Goal: Communication & Community: Answer question/provide support

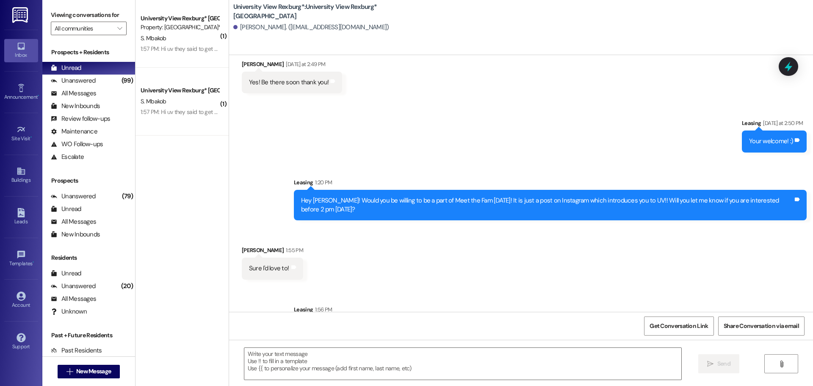
scroll to position [2840, 0]
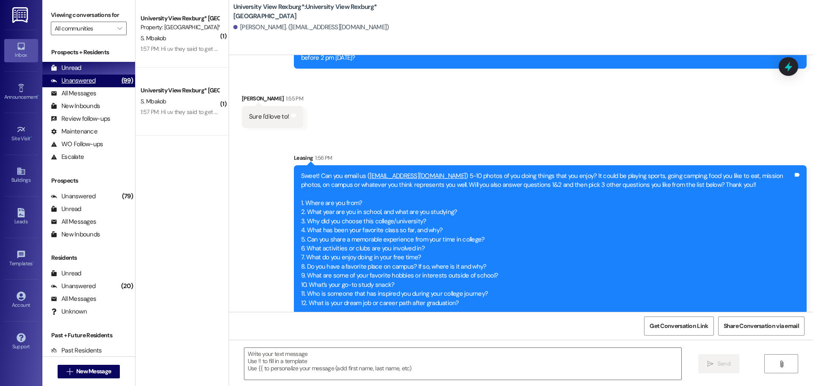
click at [97, 78] on div "Unanswered (99)" at bounding box center [88, 81] width 93 height 13
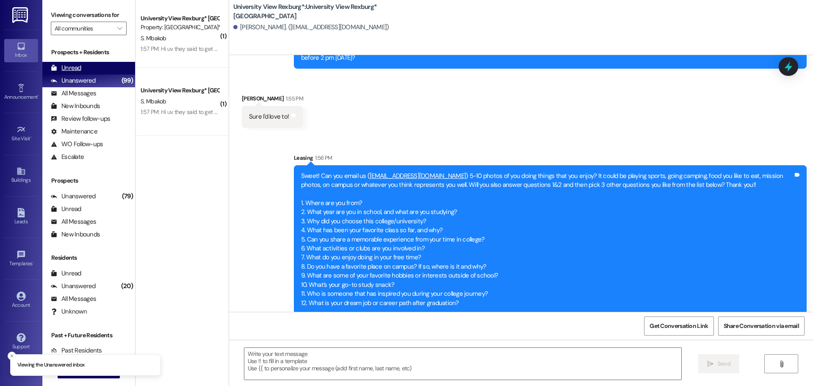
click at [91, 67] on div "Unread (0)" at bounding box center [88, 68] width 93 height 13
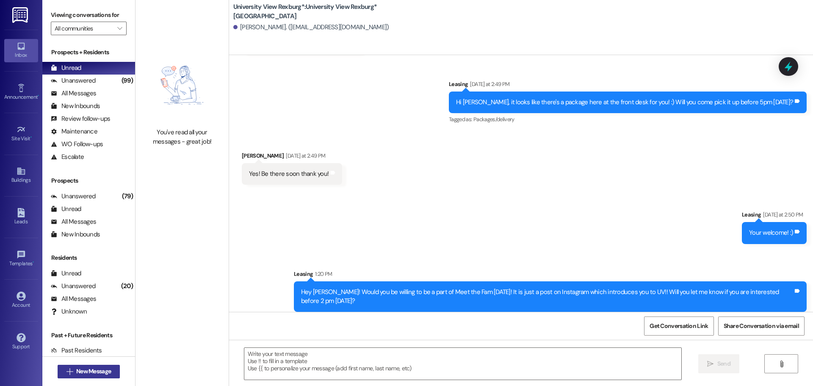
click at [96, 374] on span "New Message" at bounding box center [93, 371] width 35 height 9
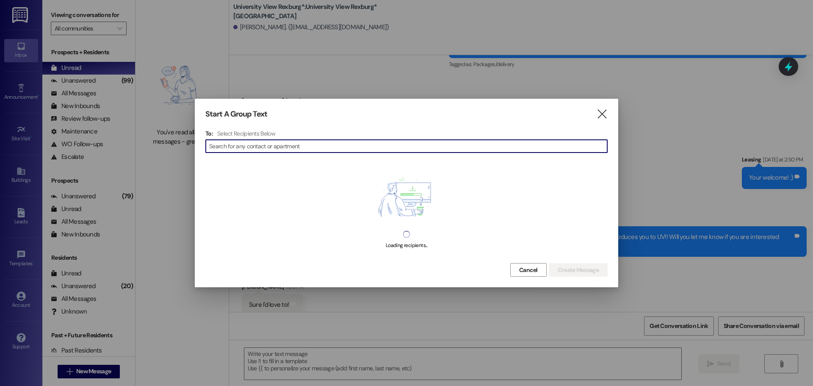
scroll to position [2654, 0]
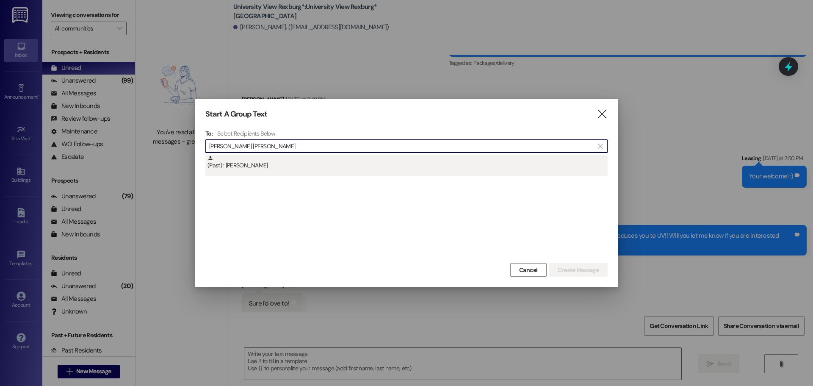
type input "[PERSON_NAME] [PERSON_NAME]"
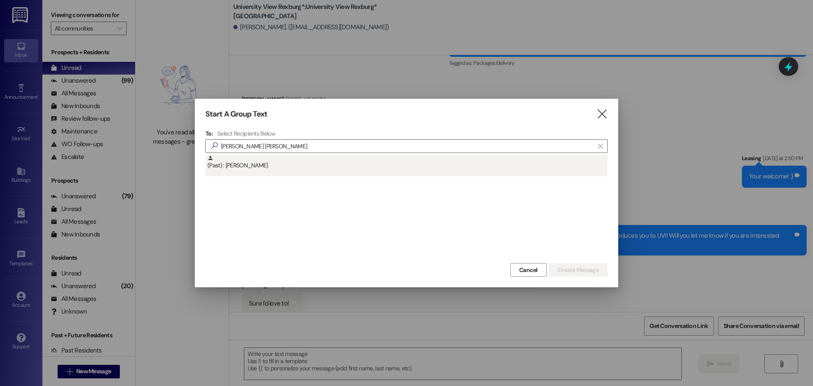
click at [302, 162] on div "(Past) : [PERSON_NAME]" at bounding box center [408, 162] width 400 height 15
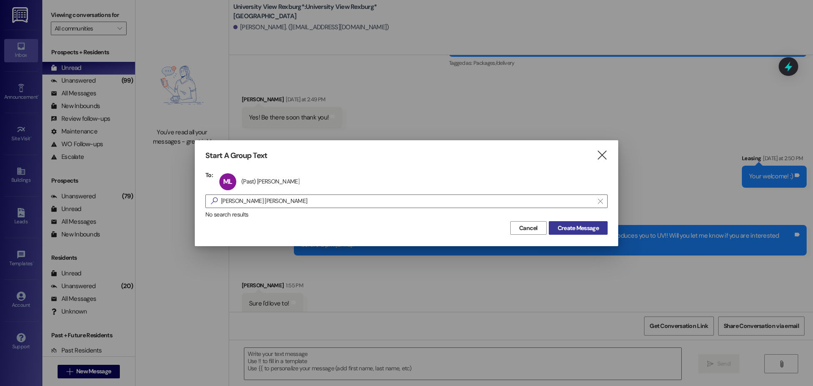
click at [579, 227] on span "Create Message" at bounding box center [578, 228] width 41 height 9
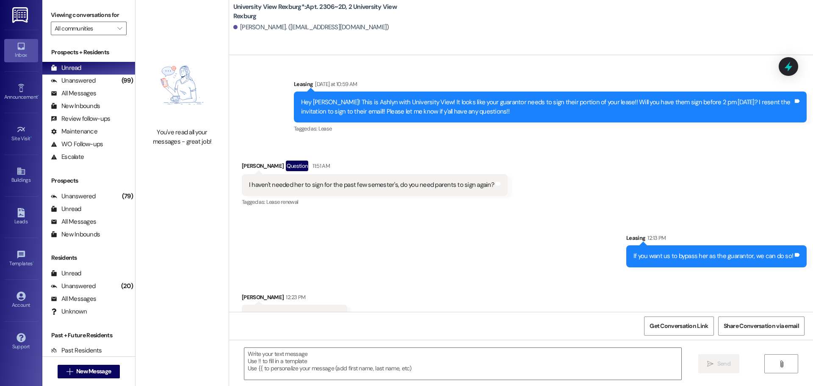
scroll to position [39684, 0]
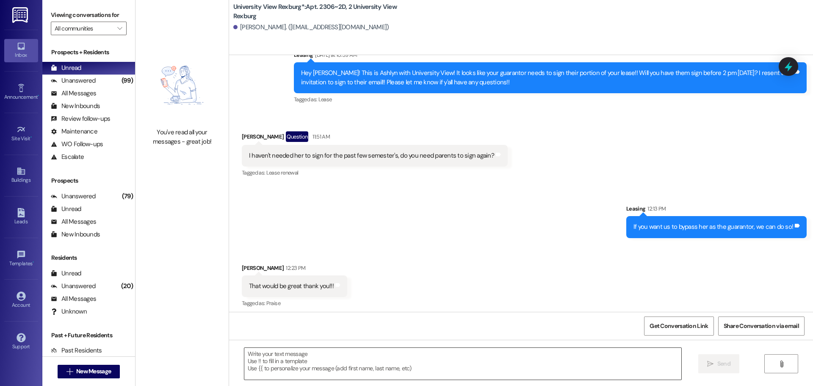
click at [282, 373] on textarea at bounding box center [462, 364] width 437 height 32
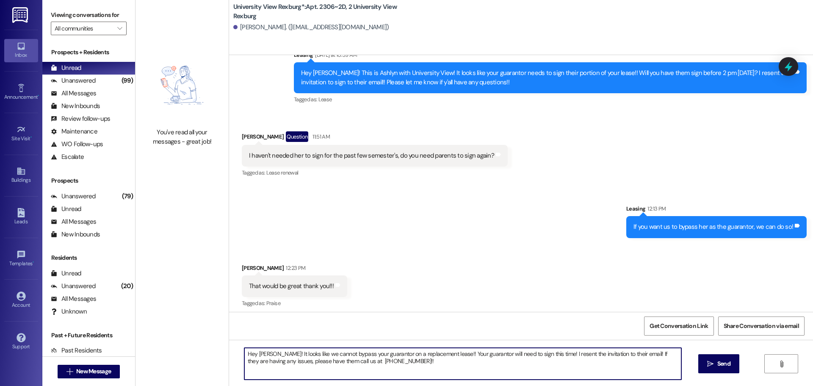
type textarea "Hey [PERSON_NAME]! It looks like we cannot bypass your guarantor on a replaceme…"
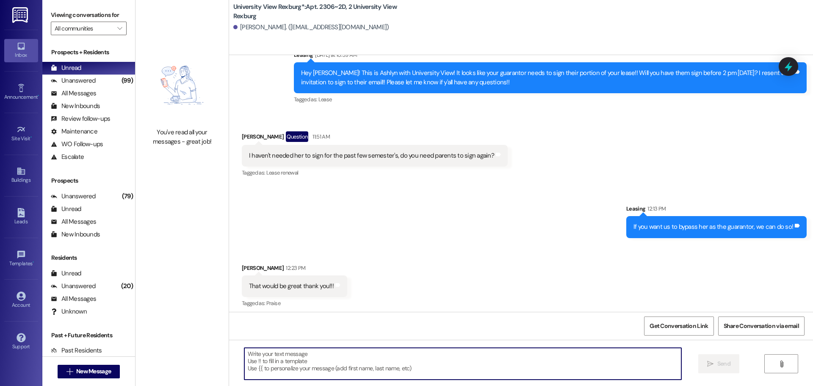
scroll to position [39624, 0]
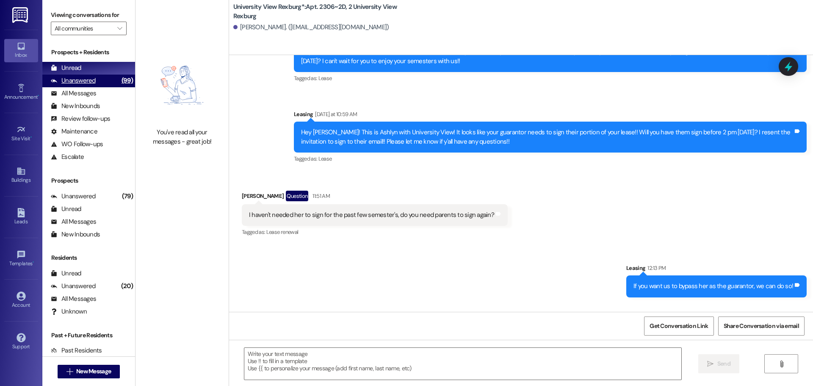
click at [97, 77] on div "Unanswered (99)" at bounding box center [88, 81] width 93 height 13
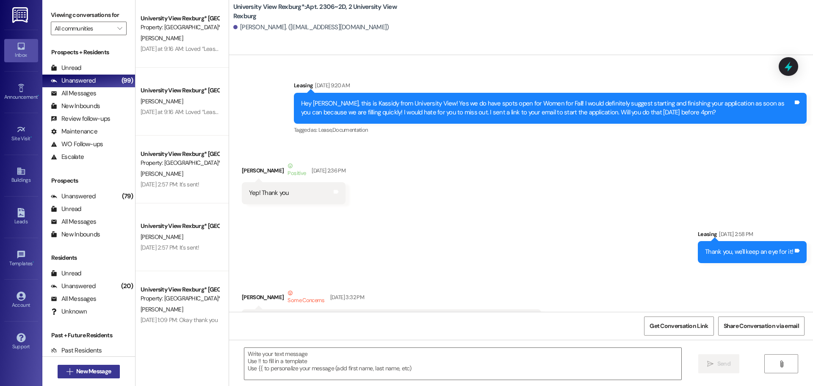
click at [95, 373] on span "New Message" at bounding box center [93, 371] width 35 height 9
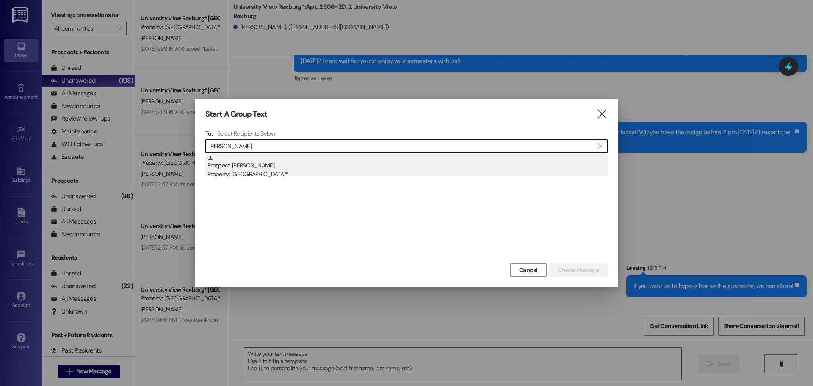
type input "[PERSON_NAME]"
click at [290, 163] on div "Prospect: [PERSON_NAME] Property: [GEOGRAPHIC_DATA]*" at bounding box center [408, 167] width 400 height 24
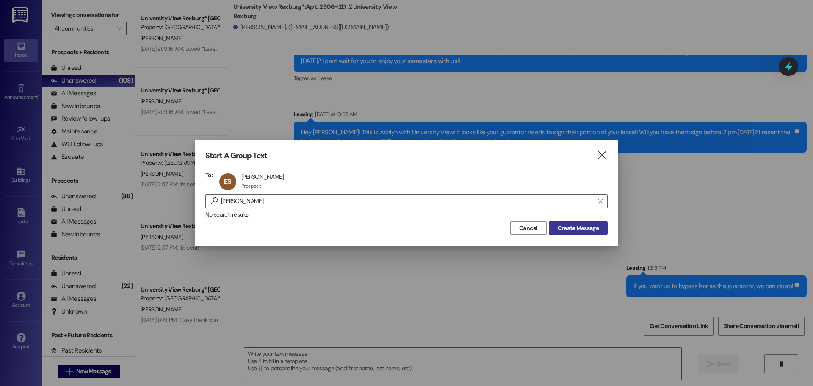
click at [594, 230] on span "Create Message" at bounding box center [578, 228] width 41 height 9
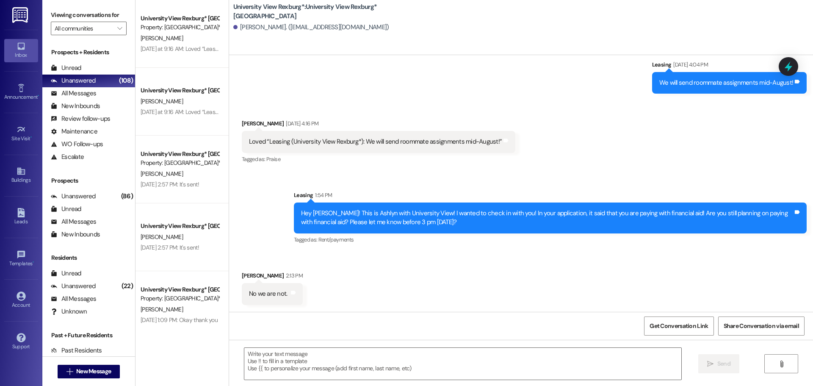
scroll to position [2536, 0]
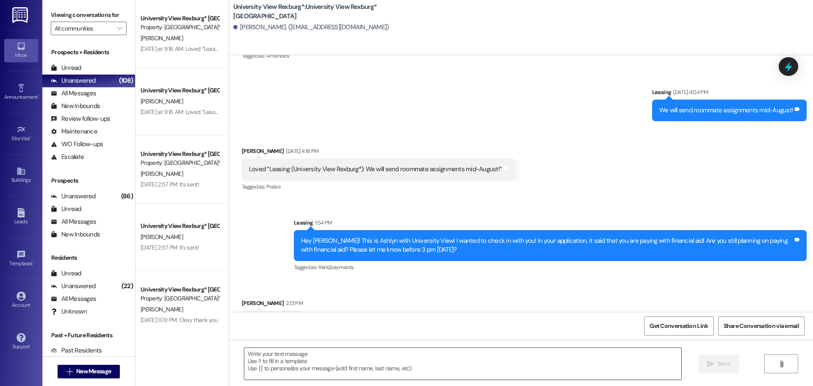
click at [296, 373] on textarea at bounding box center [462, 364] width 437 height 32
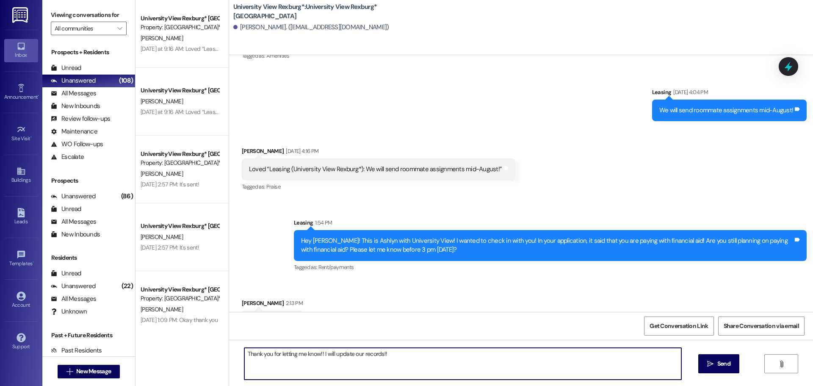
type textarea "Thank you for letting me know!! I will update our records!!"
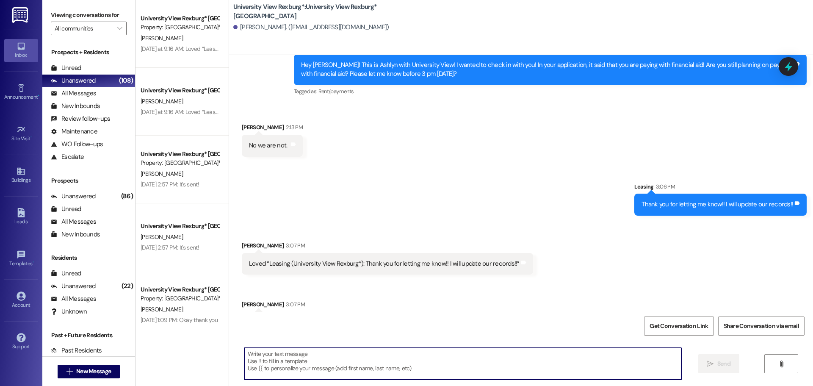
scroll to position [2713, 0]
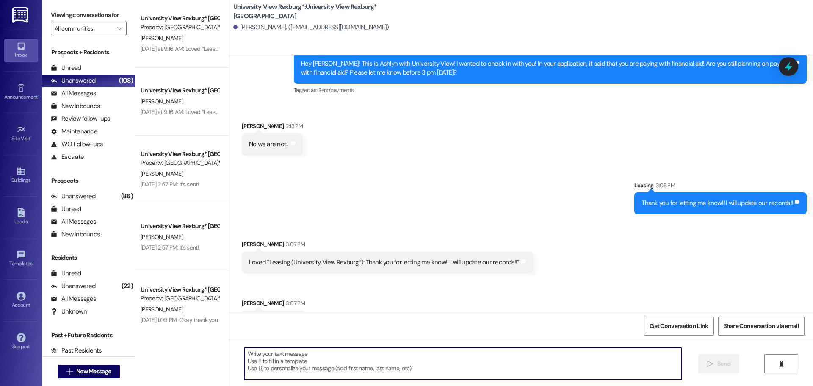
click at [323, 367] on textarea at bounding box center [462, 364] width 437 height 32
type textarea "Of course!!"
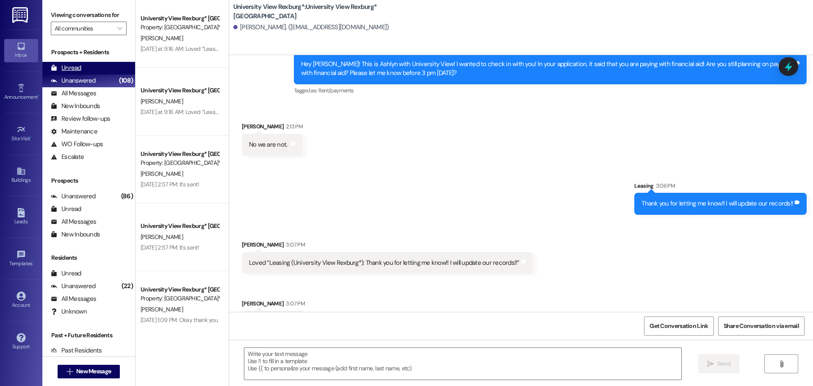
click at [93, 70] on div "Unread (0)" at bounding box center [88, 68] width 93 height 13
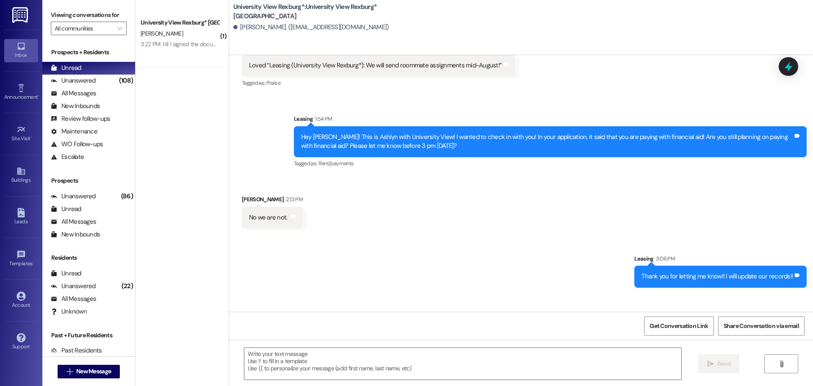
scroll to position [2701, 0]
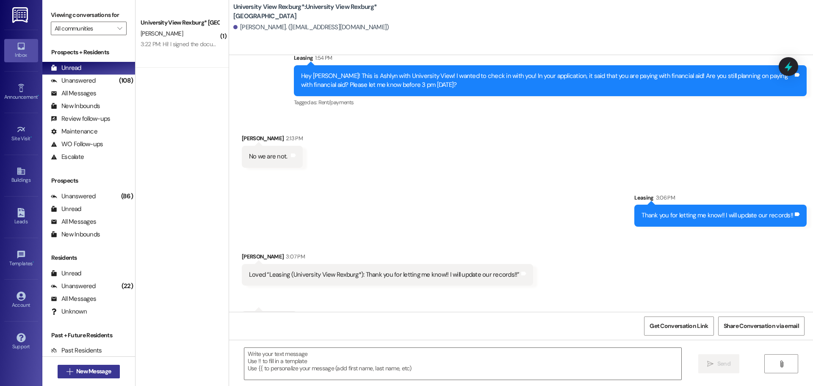
click at [104, 374] on span "New Message" at bounding box center [93, 371] width 35 height 9
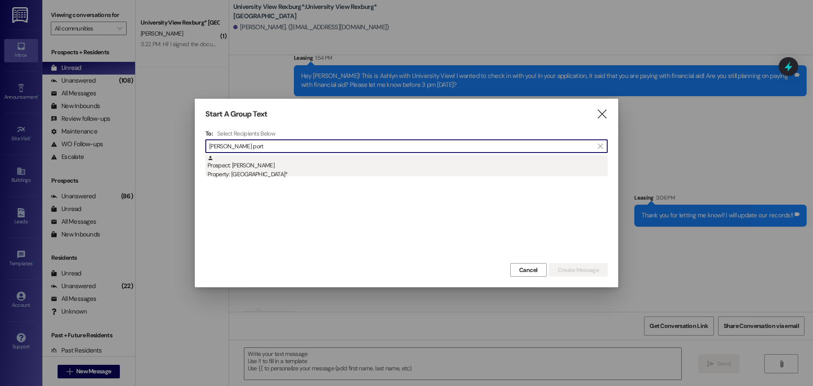
type input "[PERSON_NAME] port"
click at [298, 172] on div "Property: [GEOGRAPHIC_DATA]*" at bounding box center [408, 174] width 400 height 9
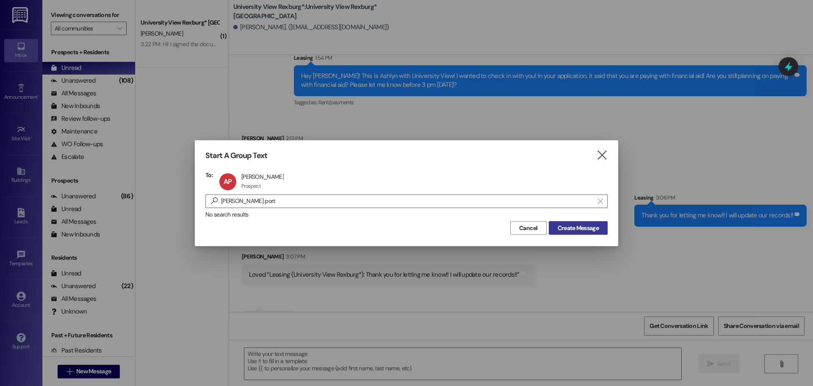
click at [597, 230] on span "Create Message" at bounding box center [578, 228] width 41 height 9
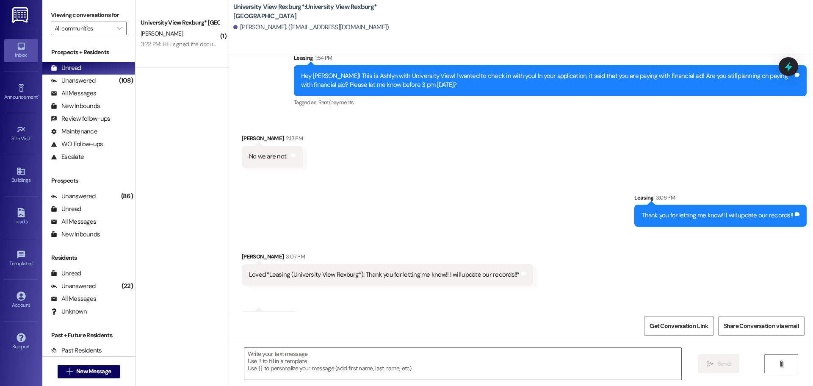
scroll to position [2710, 0]
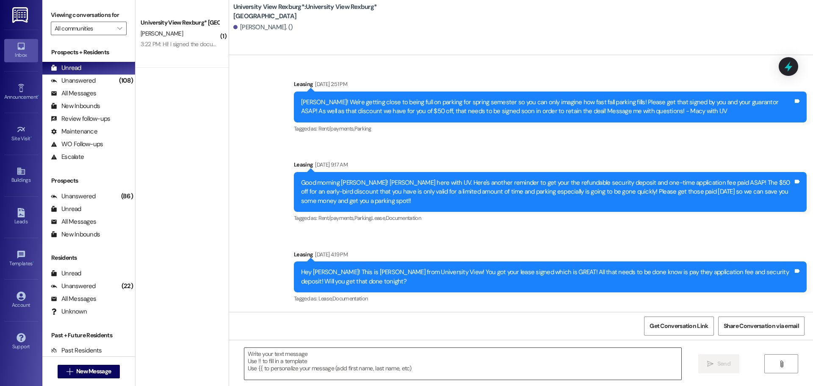
click at [318, 356] on textarea at bounding box center [462, 364] width 437 height 32
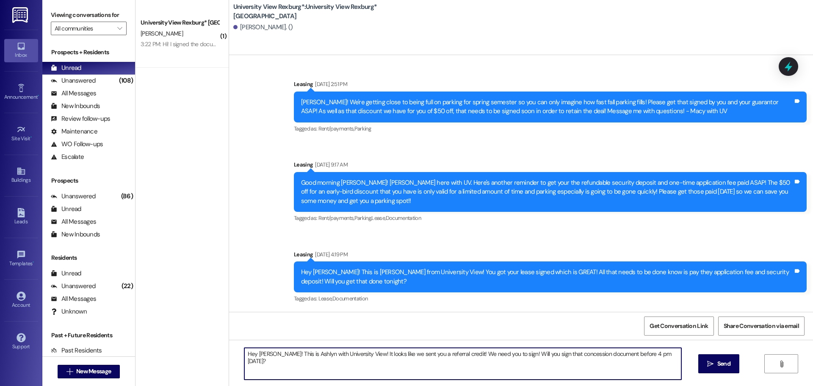
type textarea "Hey [PERSON_NAME]! This is Ashlyn with University View! It looks like we sent y…"
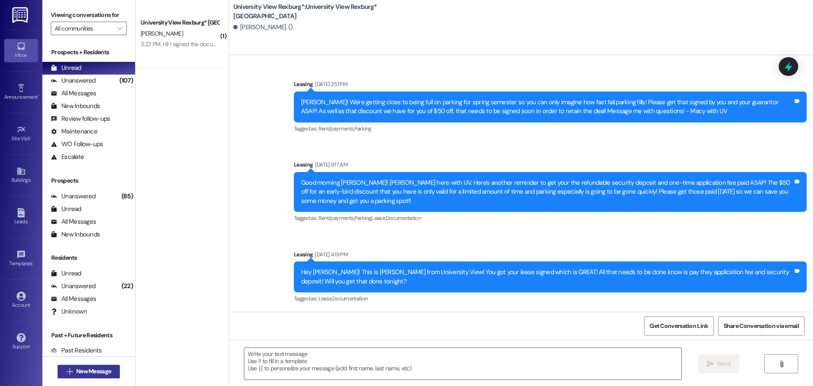
click at [88, 368] on span "New Message" at bounding box center [93, 371] width 35 height 9
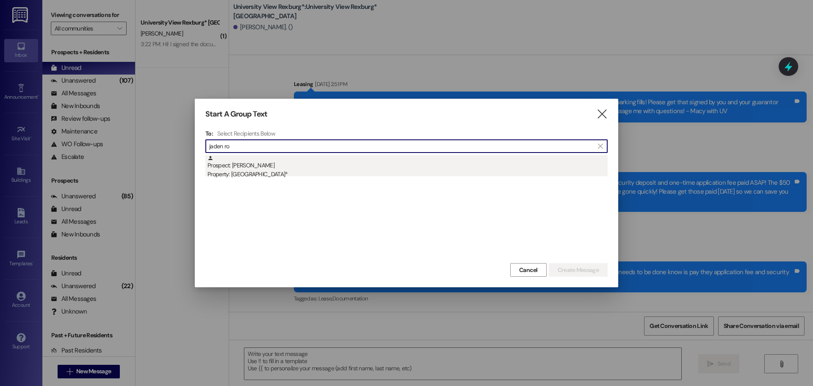
type input "jaden ro"
click at [307, 166] on div "Prospect: [PERSON_NAME] Property: University View Rexburg*" at bounding box center [408, 167] width 400 height 24
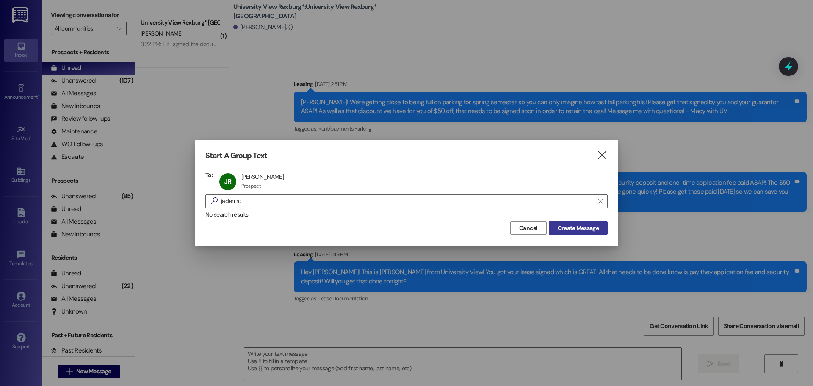
click at [591, 232] on span "Create Message" at bounding box center [578, 228] width 41 height 9
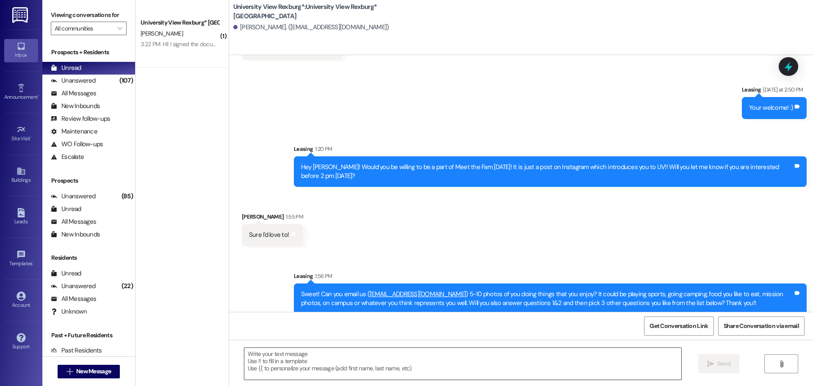
scroll to position [2654, 0]
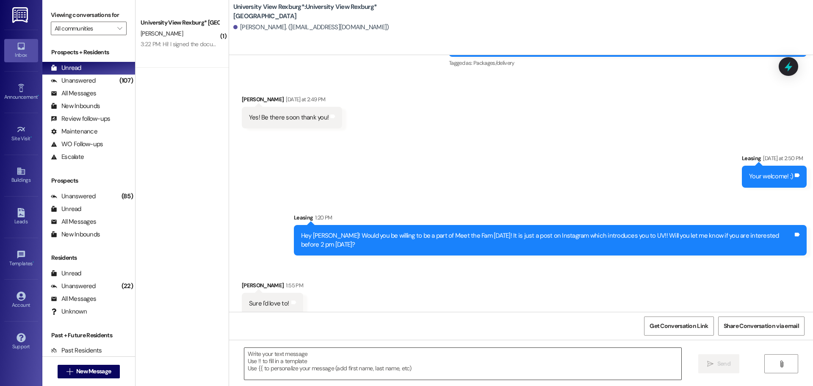
click at [363, 365] on textarea at bounding box center [462, 364] width 437 height 32
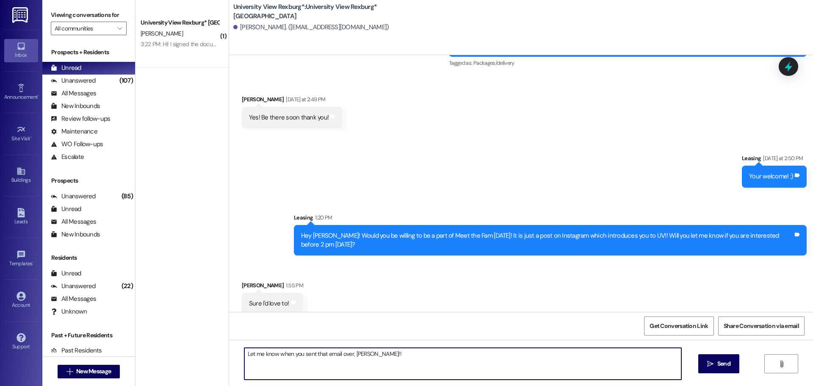
type textarea "Let me know when you sent that email over, [PERSON_NAME]!!"
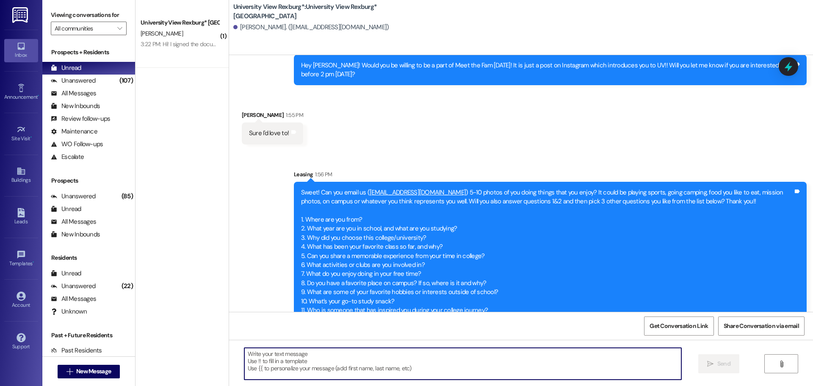
scroll to position [2899, 0]
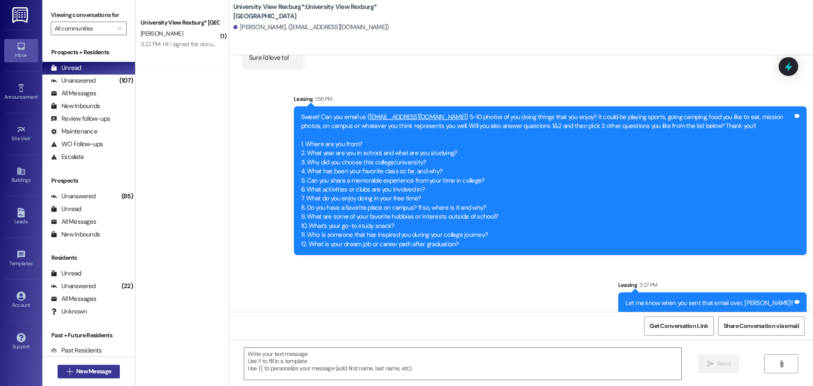
click at [104, 367] on span "New Message" at bounding box center [93, 371] width 35 height 9
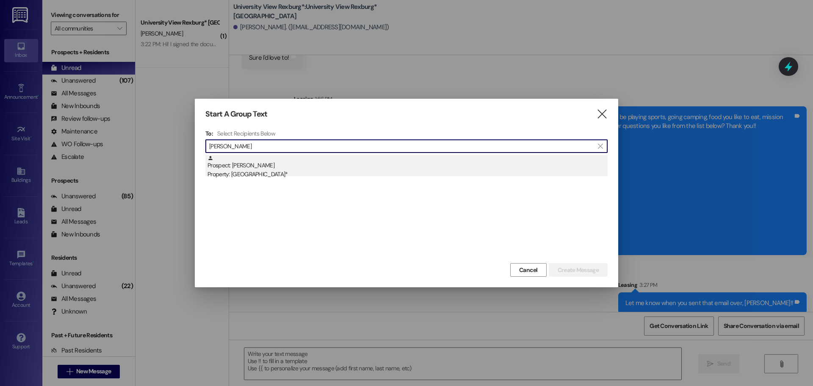
type input "[PERSON_NAME]"
click at [314, 165] on div "Prospect: [PERSON_NAME] Property: [GEOGRAPHIC_DATA]*" at bounding box center [408, 167] width 400 height 24
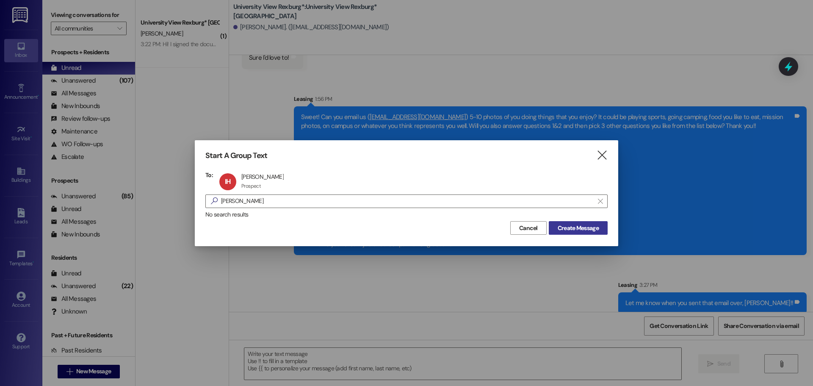
click at [582, 229] on span "Create Message" at bounding box center [578, 228] width 41 height 9
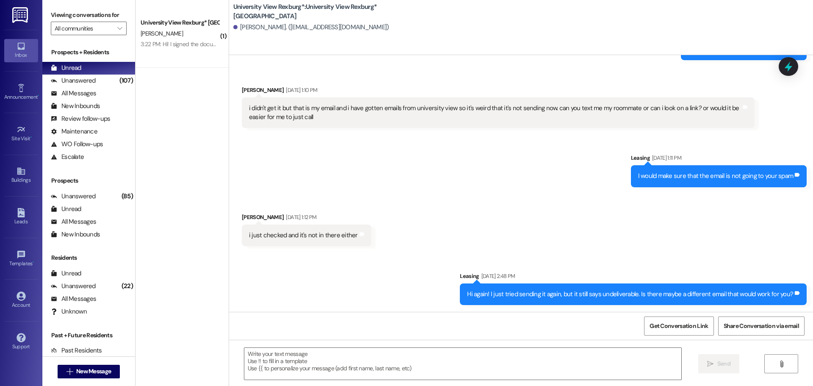
scroll to position [516, 0]
click at [368, 358] on textarea at bounding box center [462, 364] width 437 height 32
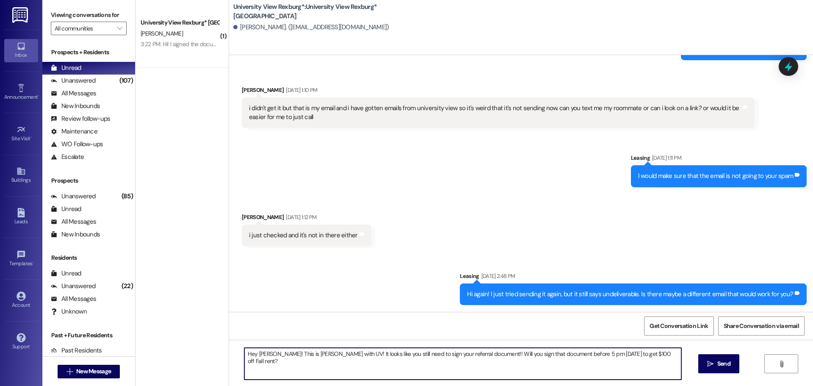
click at [656, 355] on textarea "Hey [PERSON_NAME]! This is [PERSON_NAME] with UV! It looks like you still need …" at bounding box center [462, 364] width 437 height 32
type textarea "Hey [PERSON_NAME]! This is [PERSON_NAME] with UV! It looks like you still need …"
